Goal: Transaction & Acquisition: Purchase product/service

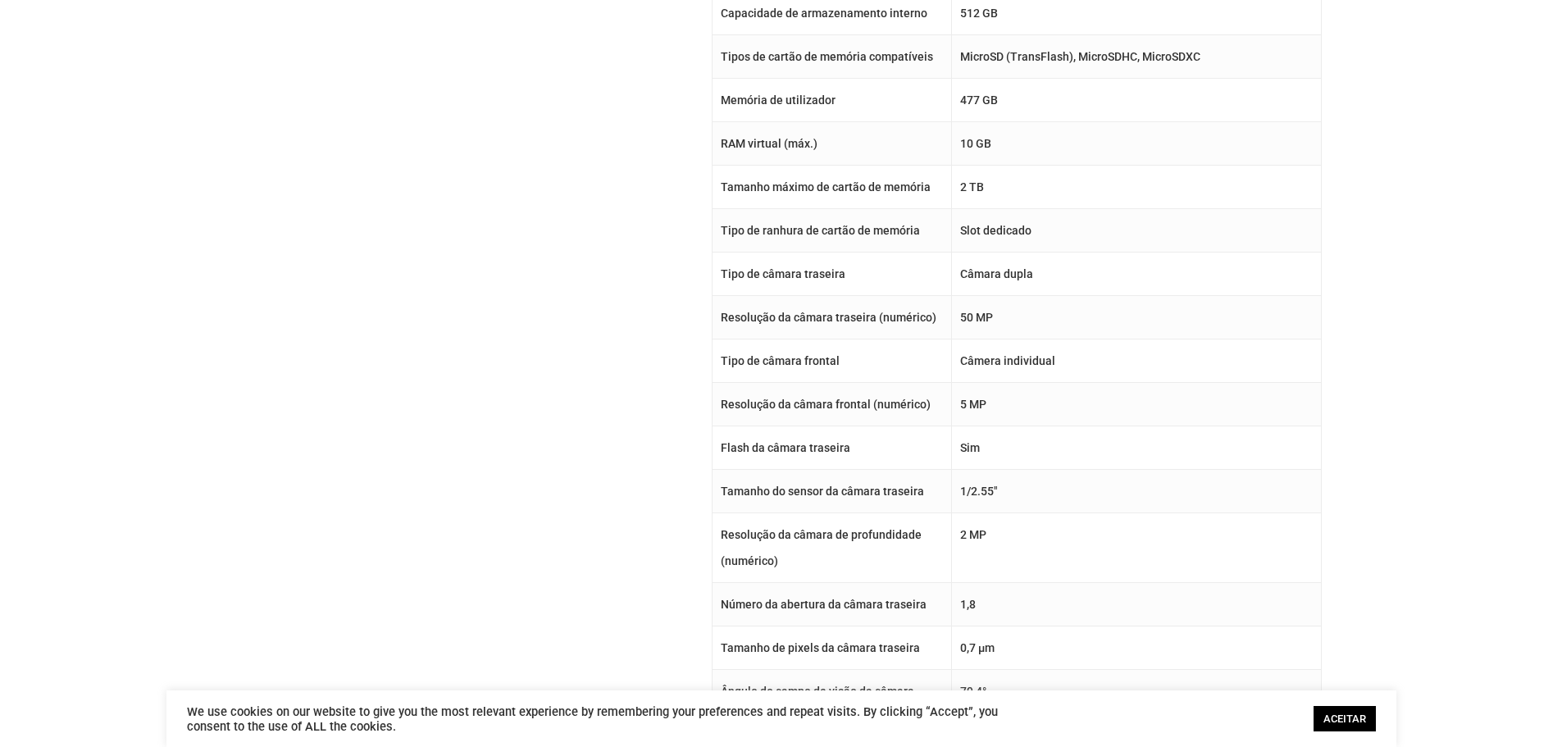
scroll to position [1312, 0]
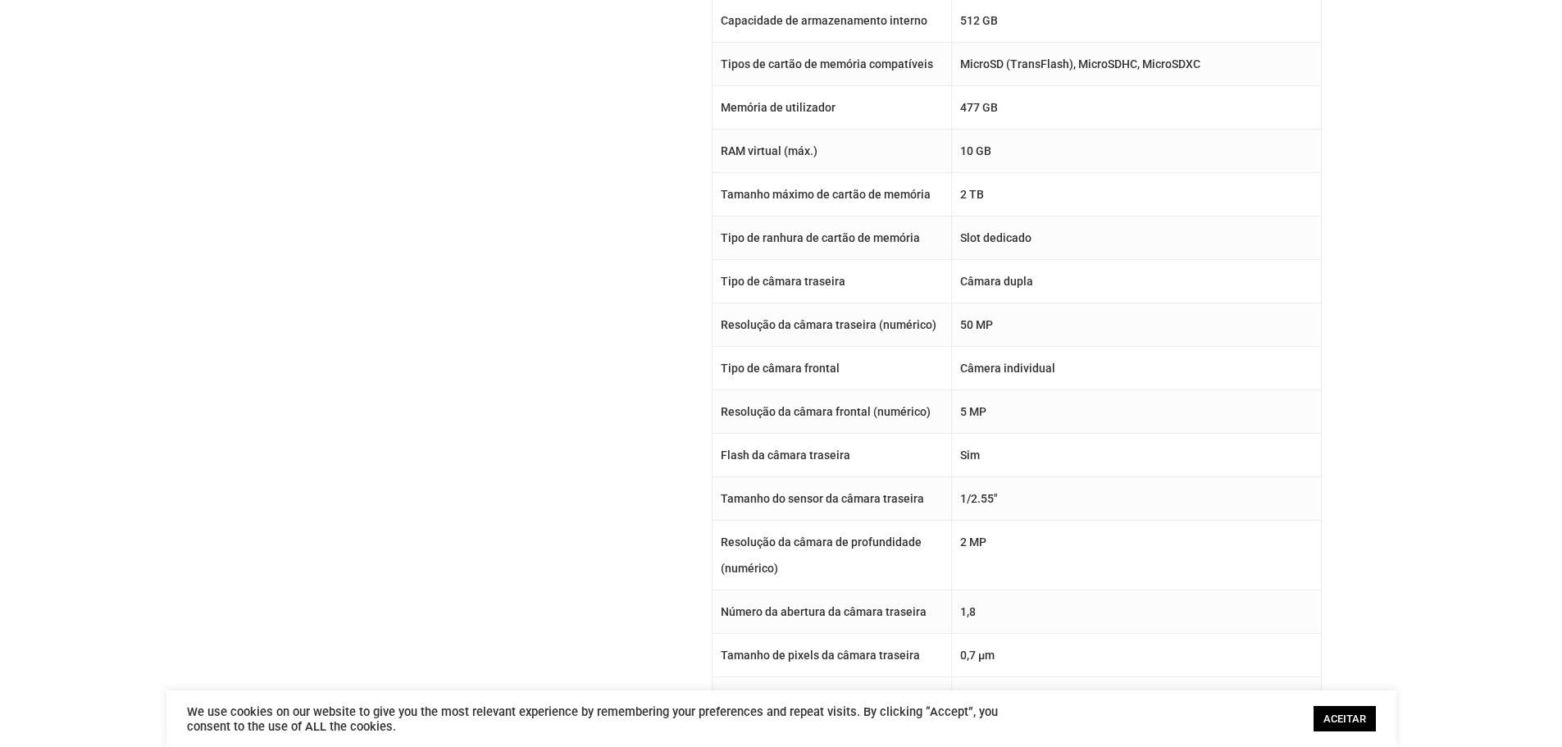
click at [1349, 715] on link "ACEITAR" at bounding box center [1344, 718] width 62 height 25
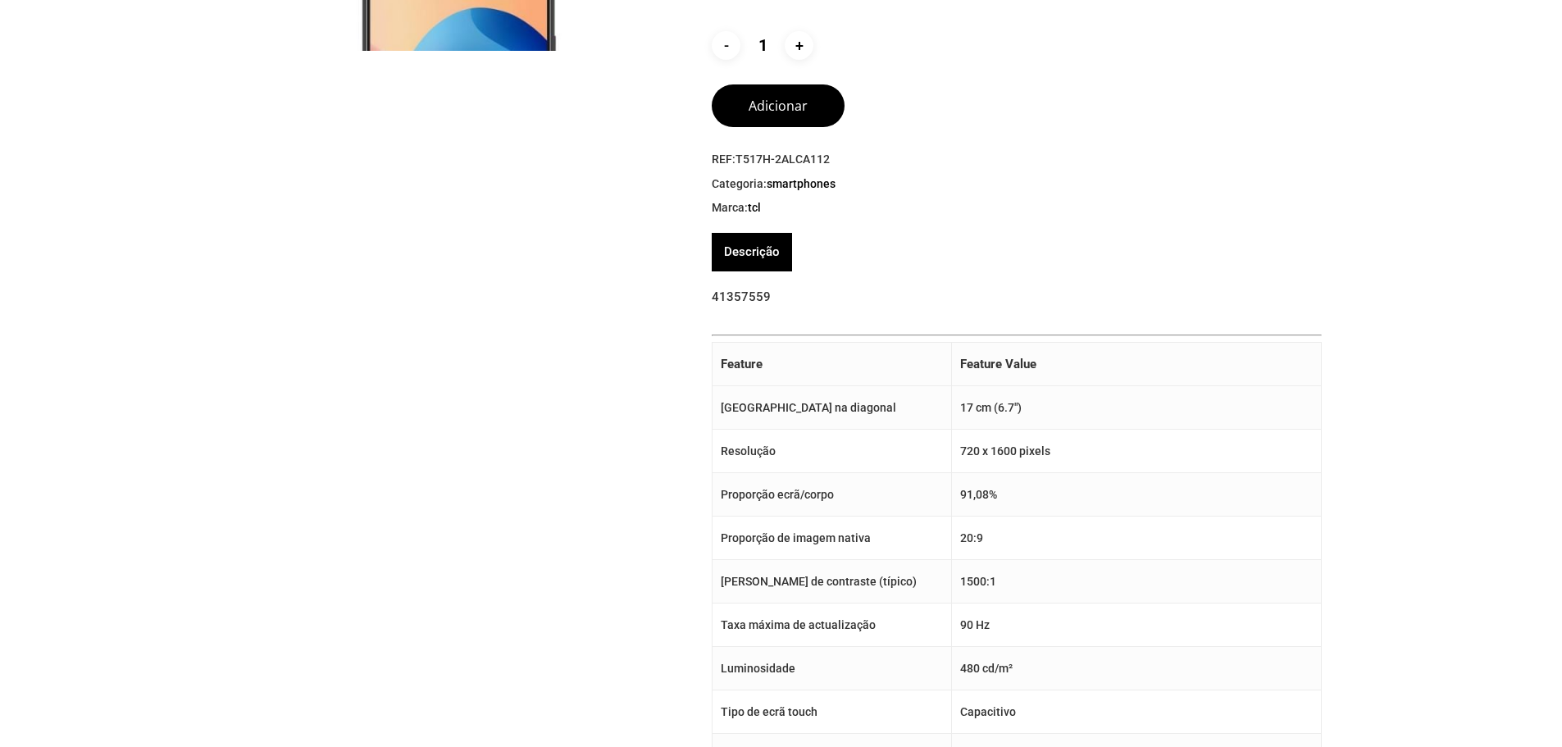
scroll to position [0, 0]
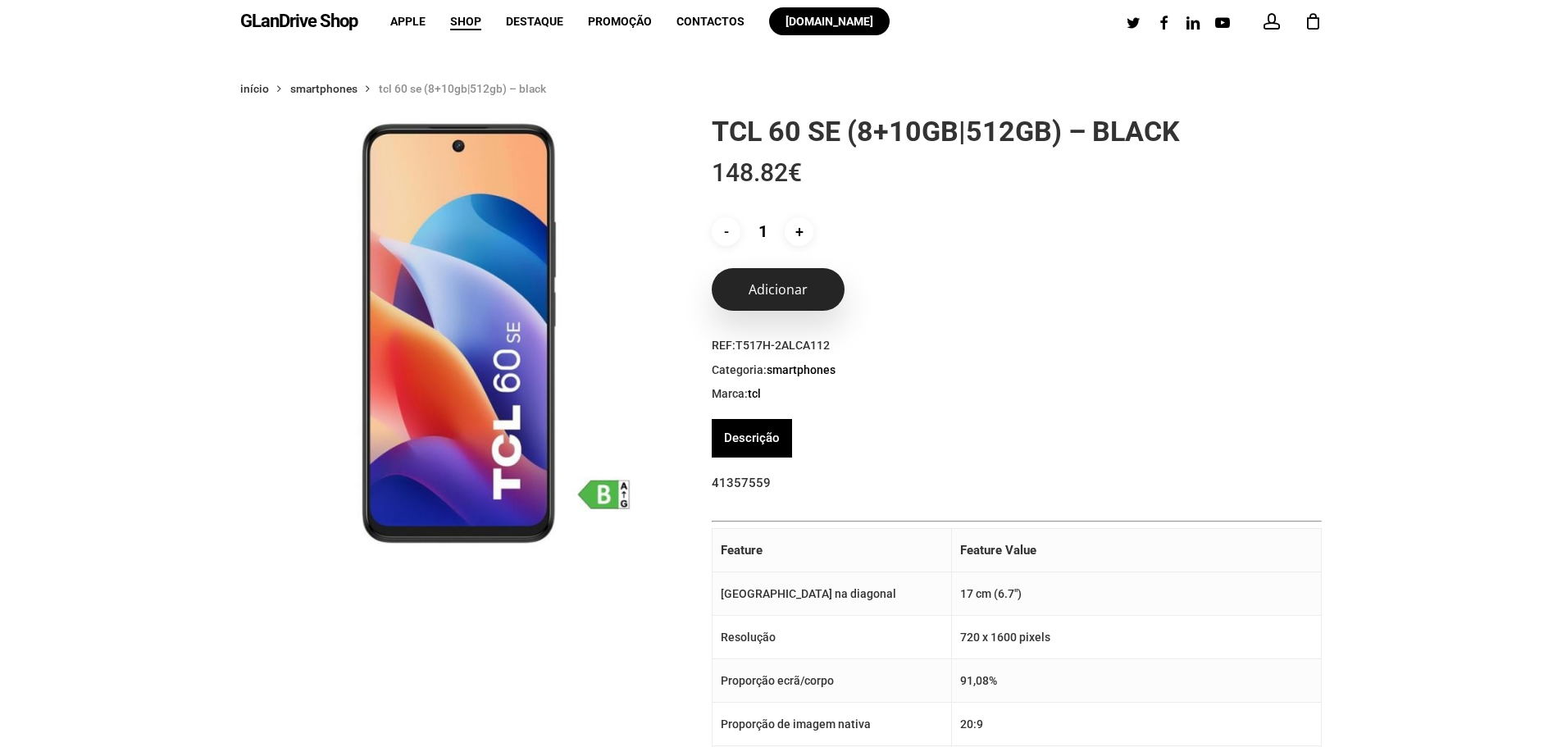
click at [779, 289] on button "Adicionar" at bounding box center [778, 289] width 133 height 43
click at [1318, 28] on icon "Cart" at bounding box center [1313, 22] width 18 height 17
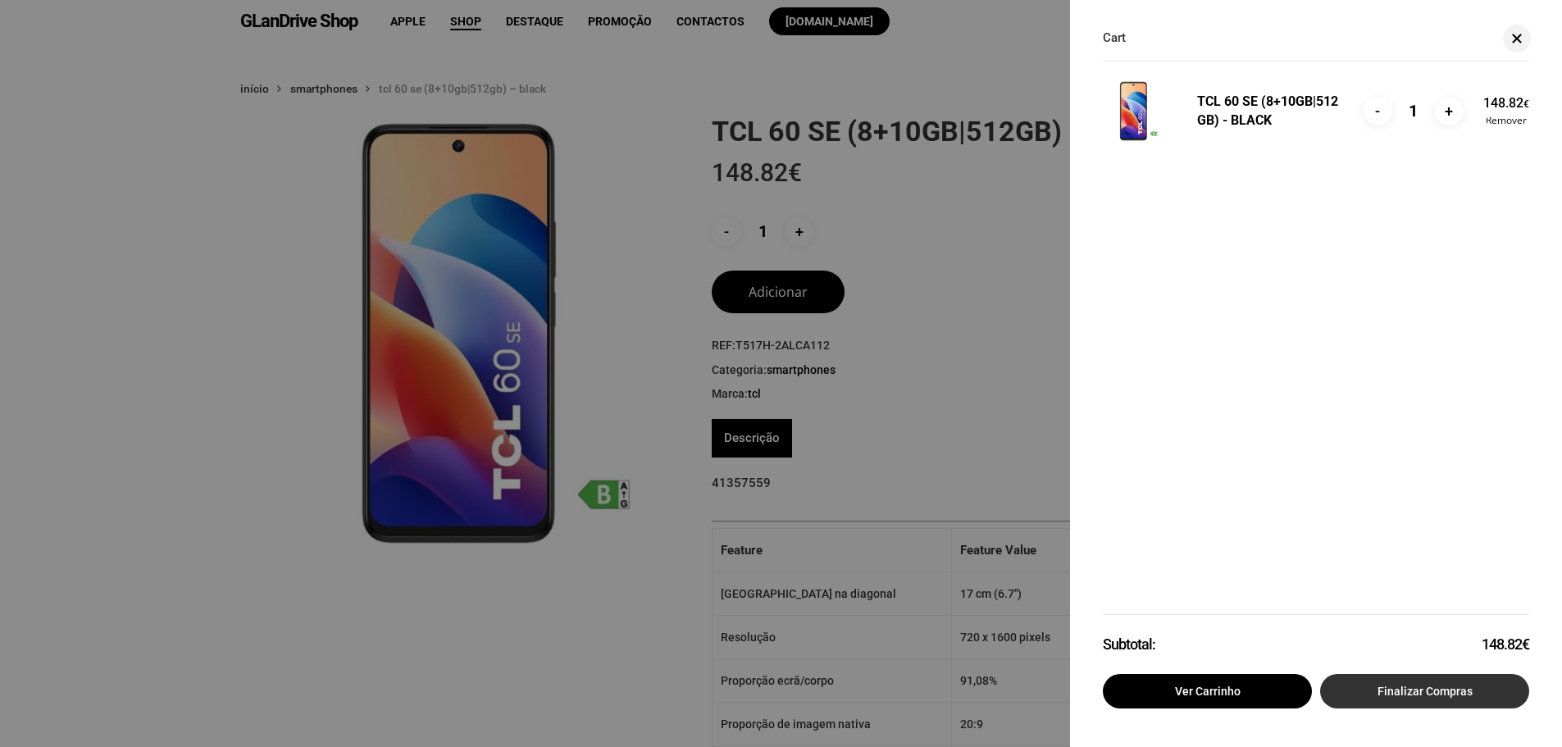
click at [1431, 691] on link "Finalizar compras" at bounding box center [1424, 691] width 209 height 34
